Goal: Task Accomplishment & Management: Use online tool/utility

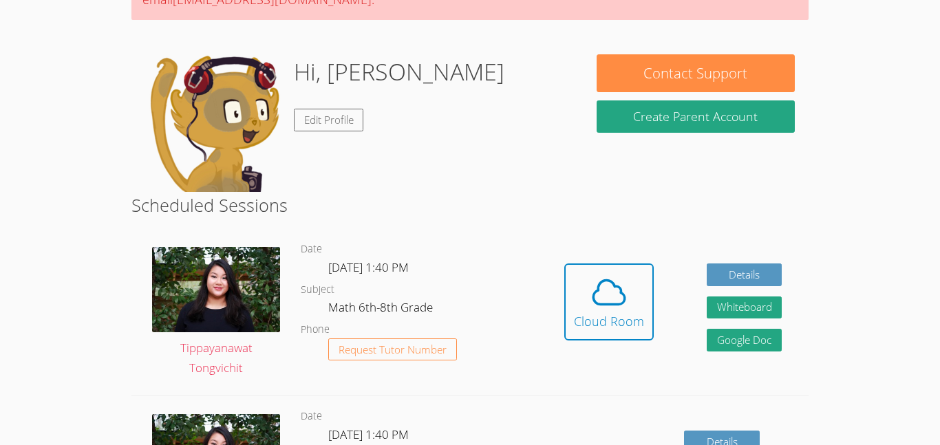
scroll to position [169, 0]
click at [609, 263] on button "Cloud Room" at bounding box center [608, 301] width 89 height 77
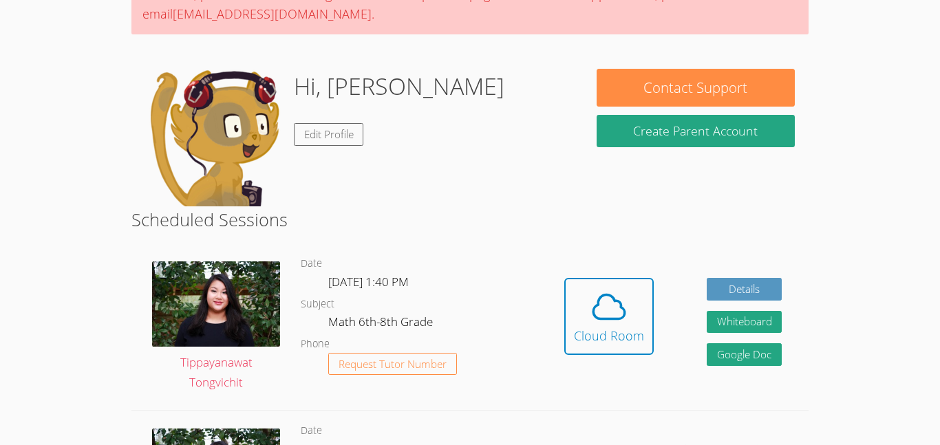
scroll to position [161, 0]
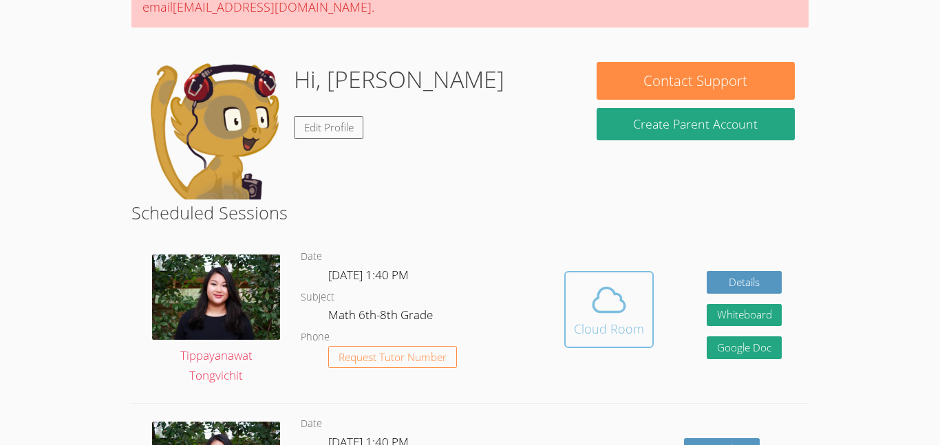
click at [584, 318] on span at bounding box center [609, 300] width 70 height 39
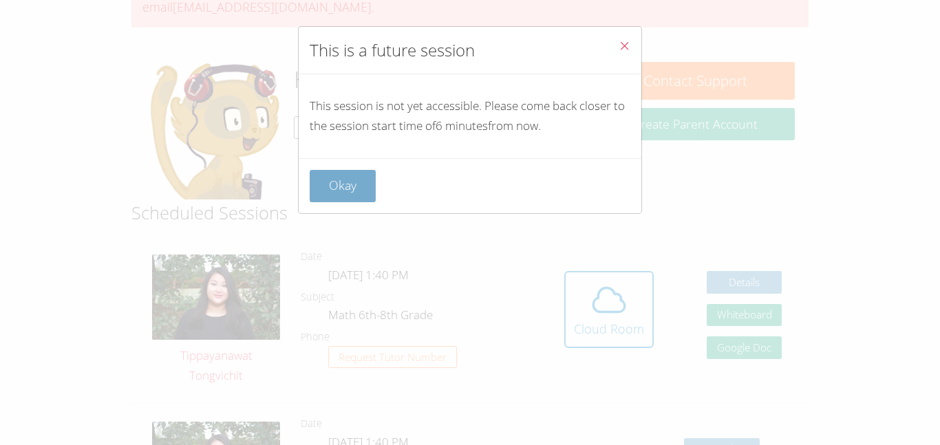
click at [349, 176] on button "Okay" at bounding box center [343, 186] width 66 height 32
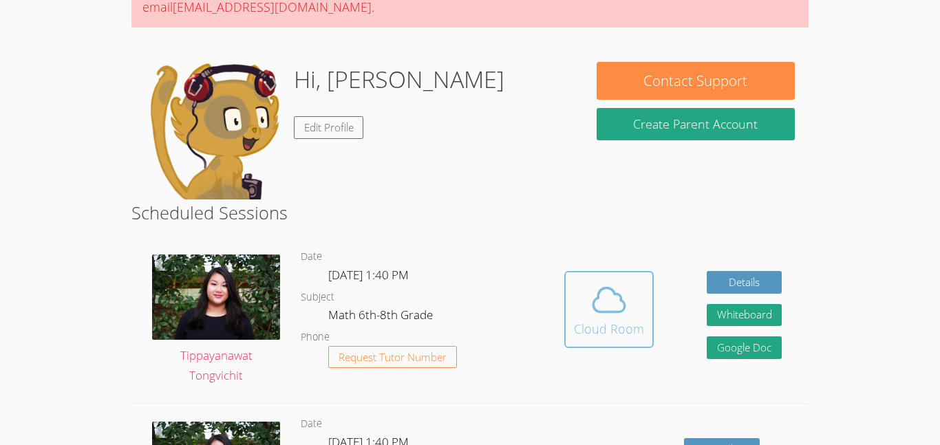
click at [640, 304] on span at bounding box center [609, 300] width 70 height 39
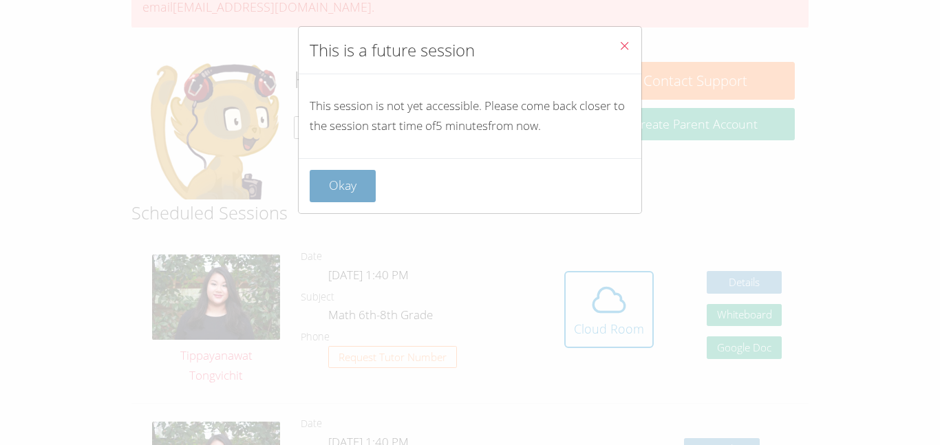
click at [363, 175] on button "Okay" at bounding box center [343, 186] width 66 height 32
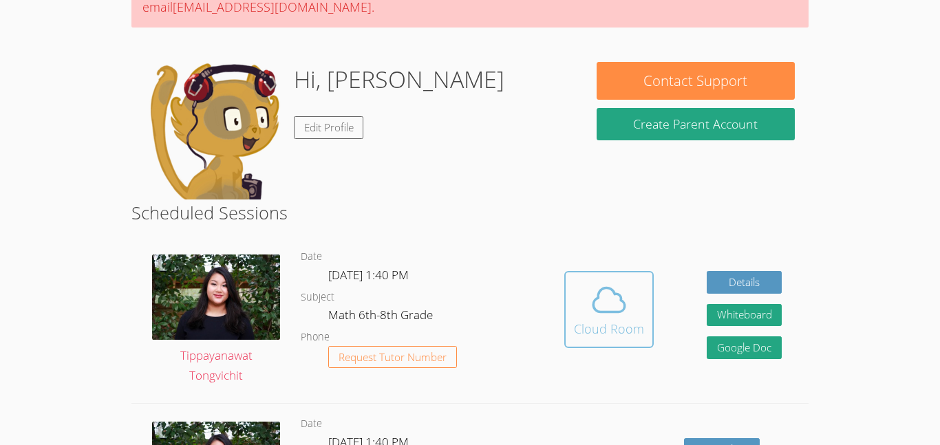
click at [621, 323] on div "Cloud Room" at bounding box center [609, 328] width 70 height 19
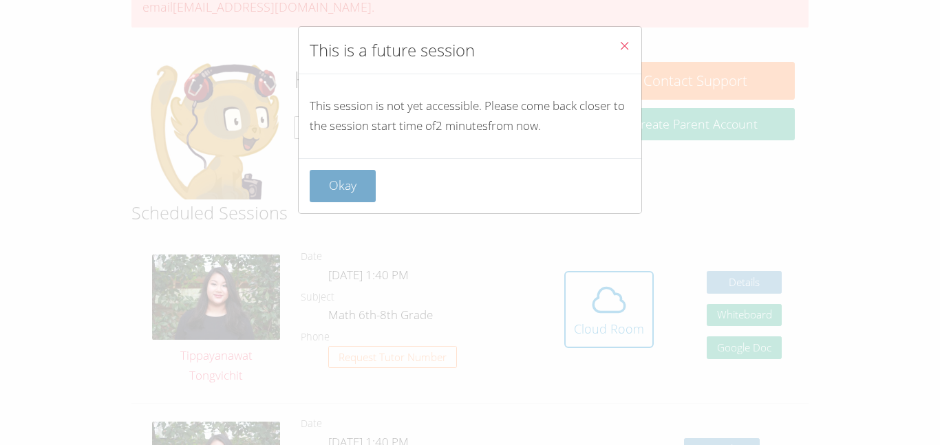
click at [356, 177] on button "Okay" at bounding box center [343, 186] width 66 height 32
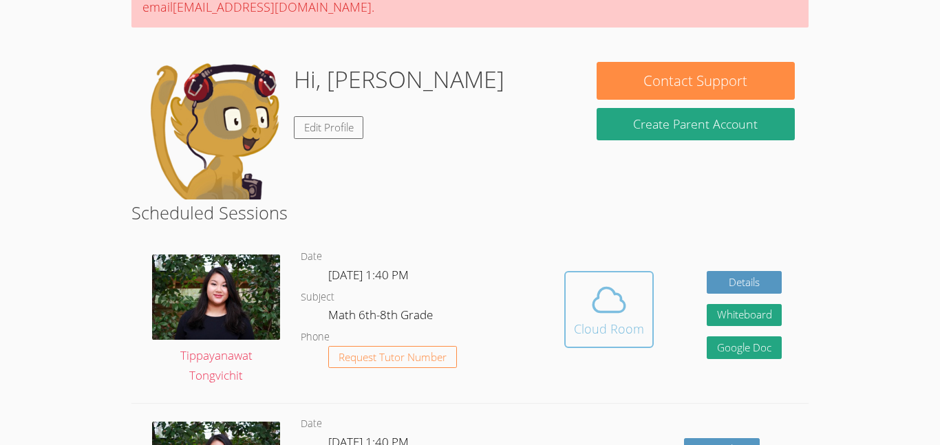
click at [567, 335] on button "Cloud Room" at bounding box center [608, 309] width 89 height 77
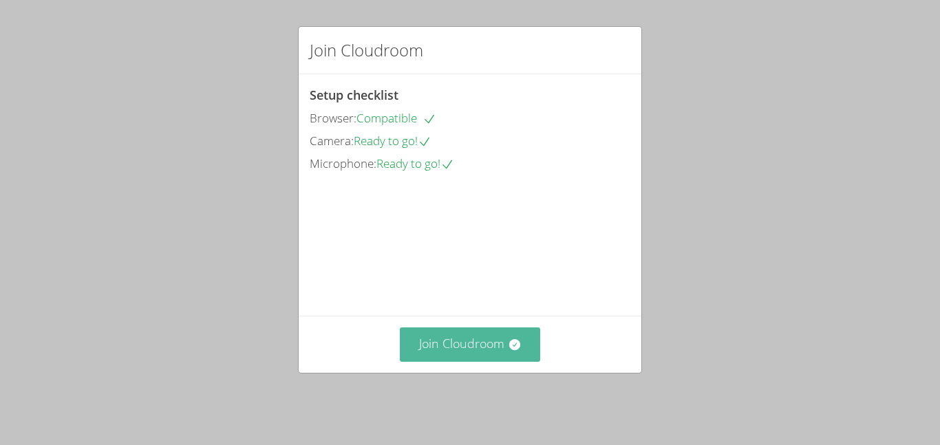
click at [497, 361] on button "Join Cloudroom" at bounding box center [470, 344] width 141 height 34
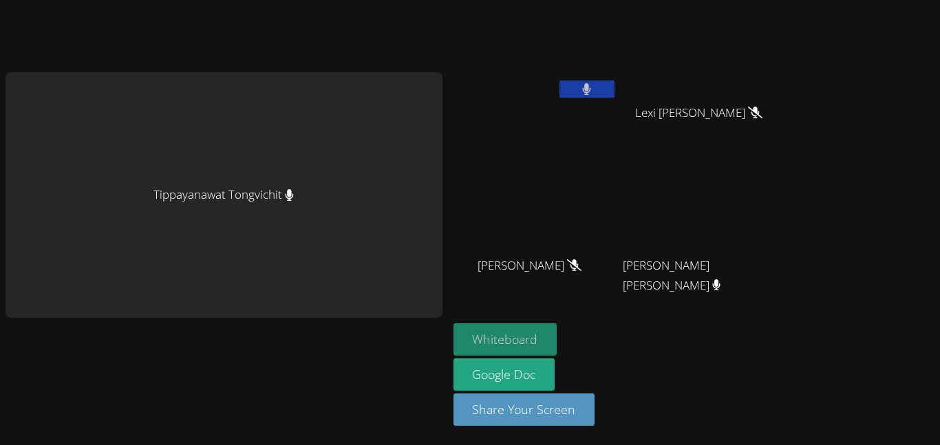
click at [492, 338] on button "Whiteboard" at bounding box center [505, 339] width 104 height 32
